Goal: Find specific page/section: Find specific page/section

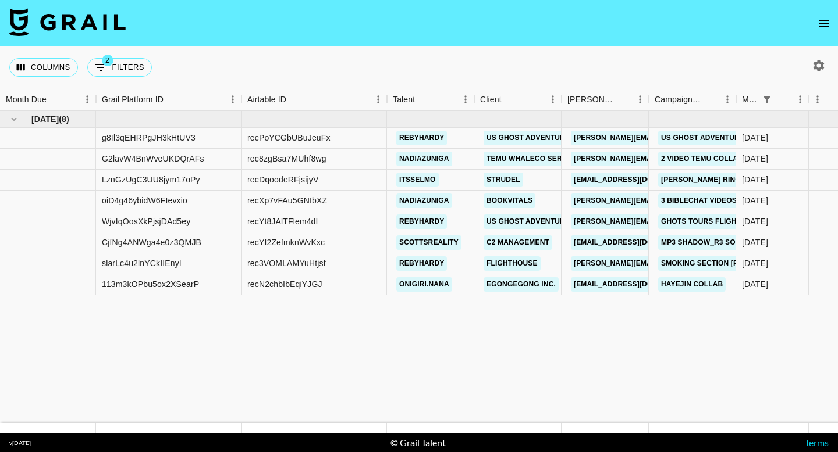
click at [819, 17] on icon "open drawer" at bounding box center [824, 23] width 14 height 14
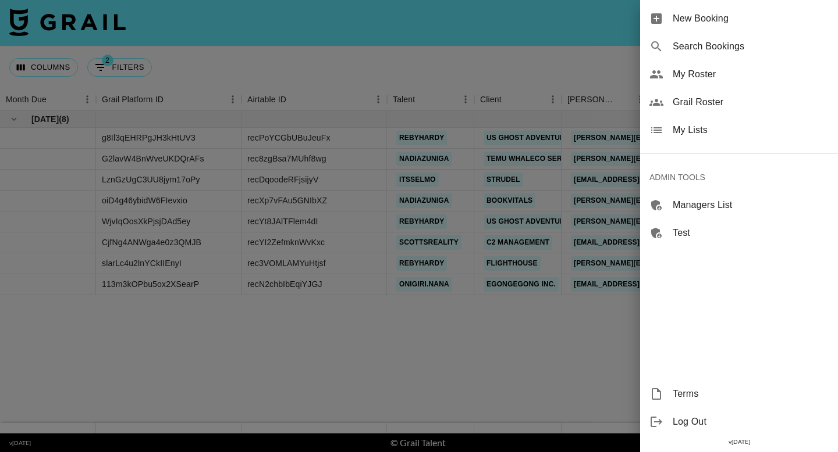
click at [691, 48] on span "Search Bookings" at bounding box center [750, 47] width 156 height 14
select select "id"
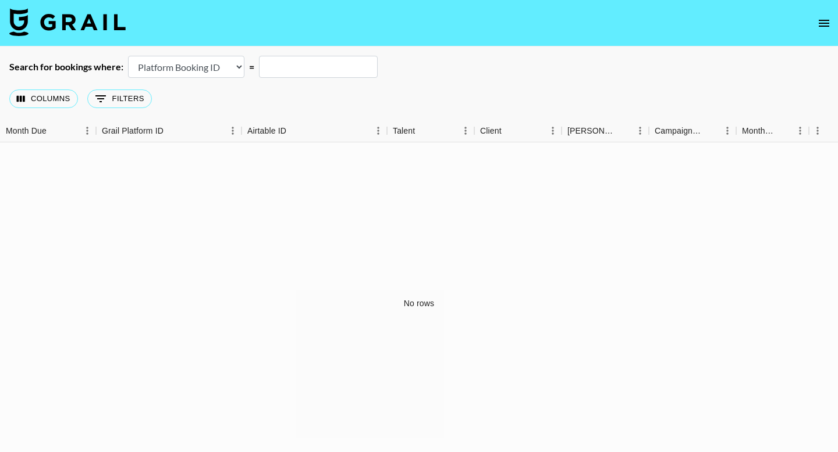
click at [822, 22] on icon "open drawer" at bounding box center [823, 23] width 10 height 7
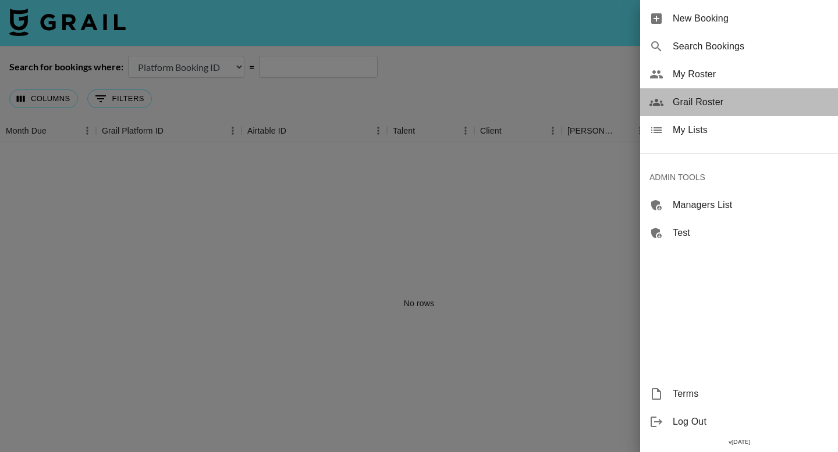
click at [697, 102] on span "Grail Roster" at bounding box center [750, 102] width 156 height 14
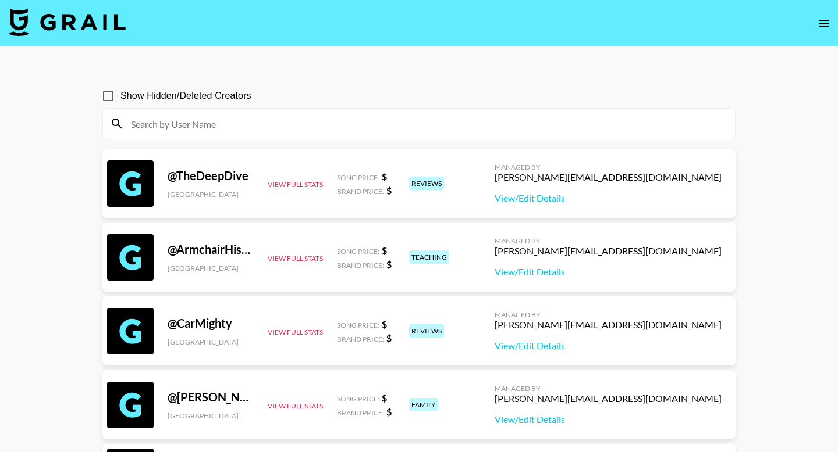
click at [222, 129] on input at bounding box center [426, 124] width 604 height 19
paste input "wierd spacing with ai and normal promps still needs to be fixed"
type input "wierd spacing with ai and normal promps still needs to be fixed"
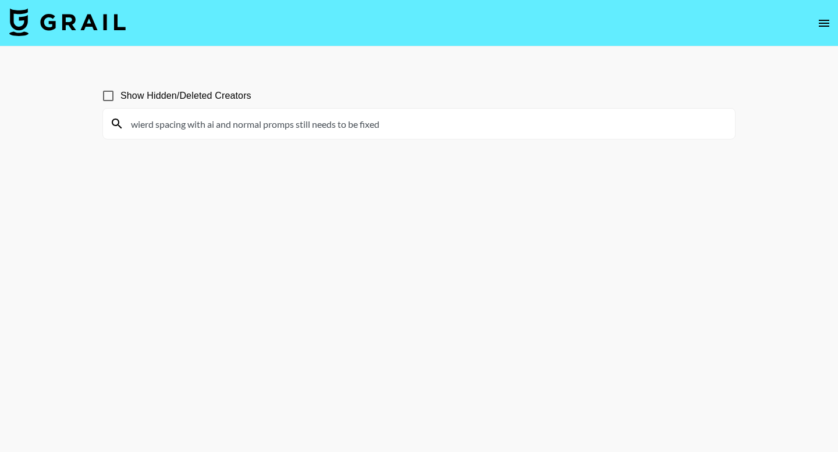
drag, startPoint x: 380, startPoint y: 124, endPoint x: 112, endPoint y: 121, distance: 268.1
click at [112, 121] on div "wierd spacing with ai and normal promps still needs to be fixed" at bounding box center [419, 124] width 632 height 30
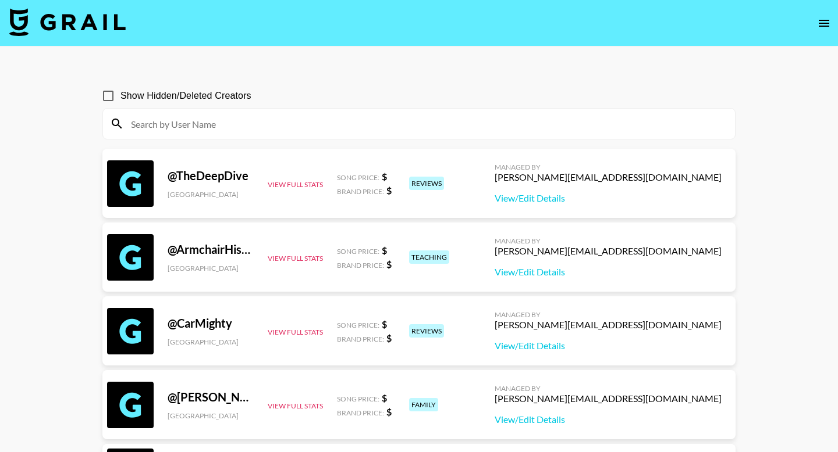
paste input "teenieshe"
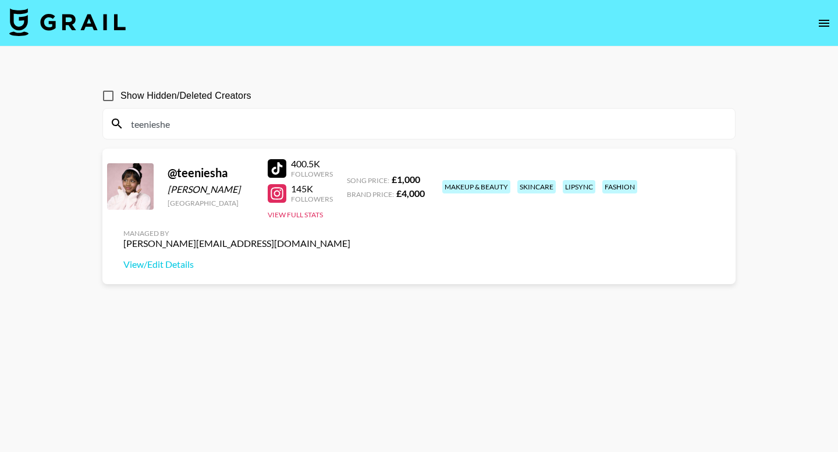
click at [176, 125] on input "teenieshe" at bounding box center [426, 124] width 604 height 19
paste input "ximenamirandaf"
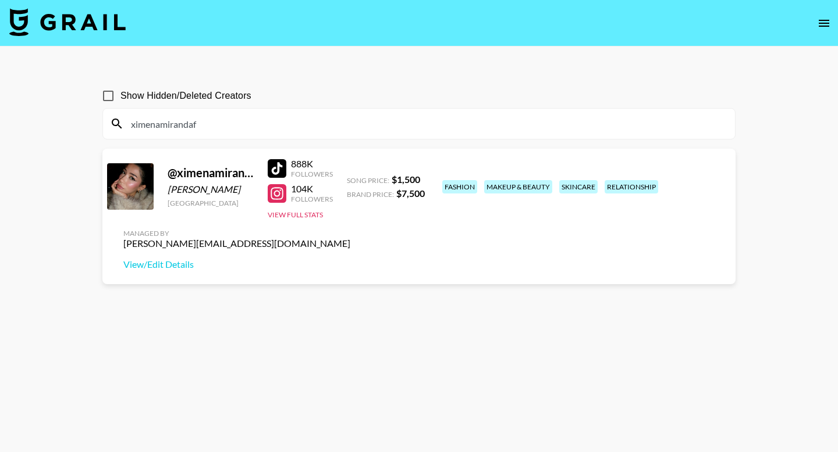
click at [260, 126] on input "ximenamirandaf" at bounding box center [426, 124] width 604 height 19
paste input "dnieccio"
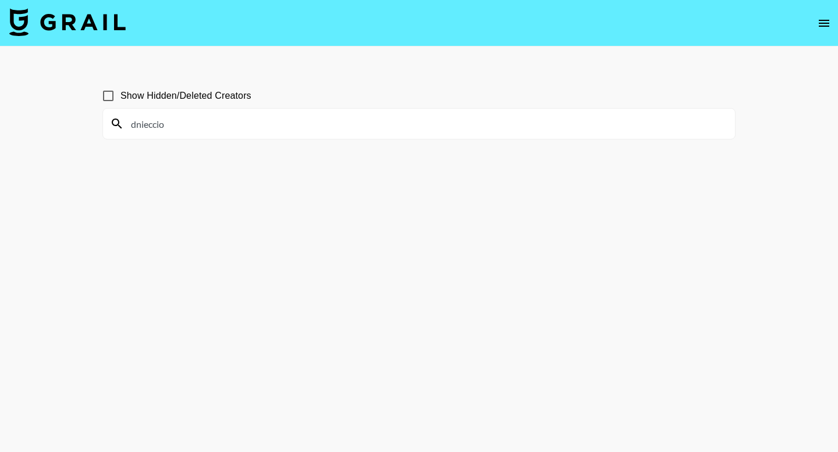
type input "dnieccio"
click at [105, 101] on input "Show Hidden/Deleted Creators" at bounding box center [108, 96] width 24 height 24
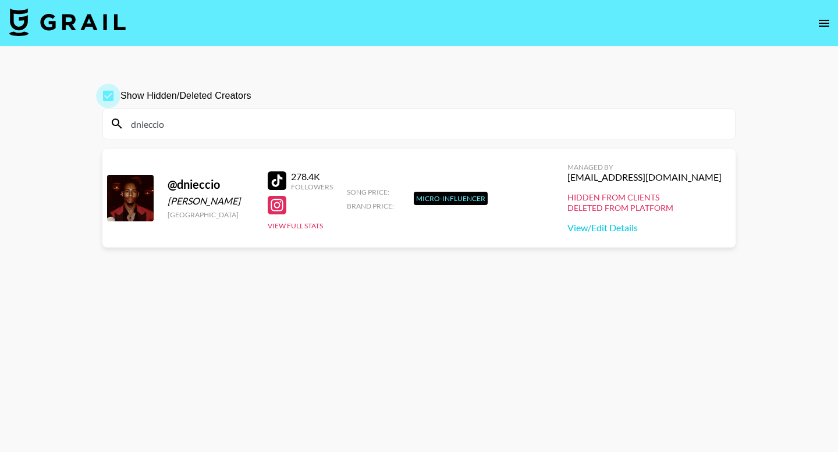
click at [105, 101] on input "Show Hidden/Deleted Creators" at bounding box center [108, 96] width 24 height 24
checkbox input "false"
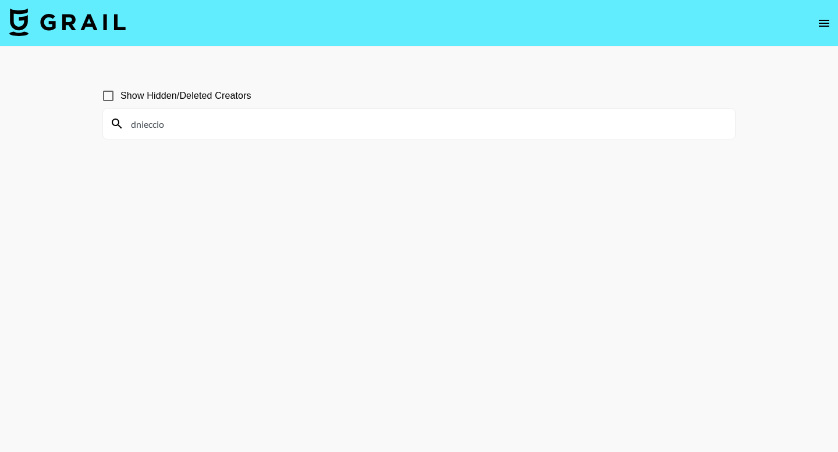
click at [374, 128] on input "dnieccio" at bounding box center [426, 124] width 604 height 19
paste input "meeyatee"
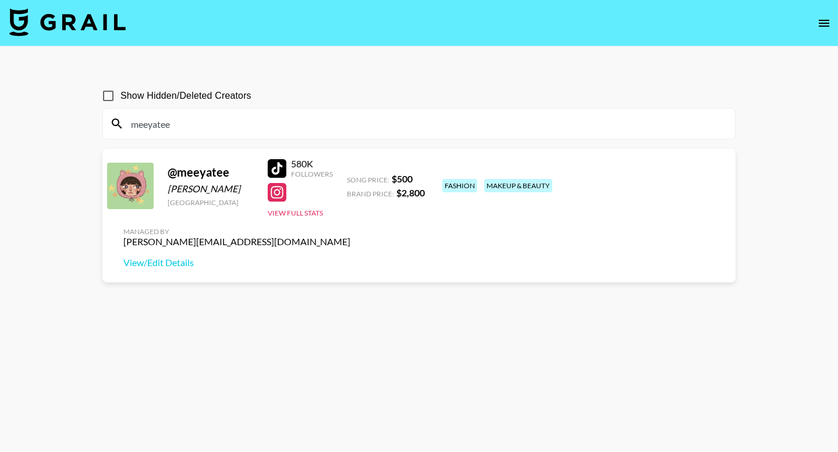
type input "meeyatee"
